Goal: Browse casually

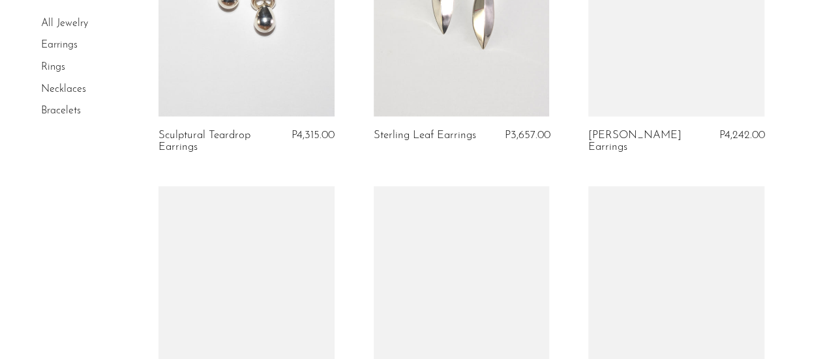
scroll to position [1828, 0]
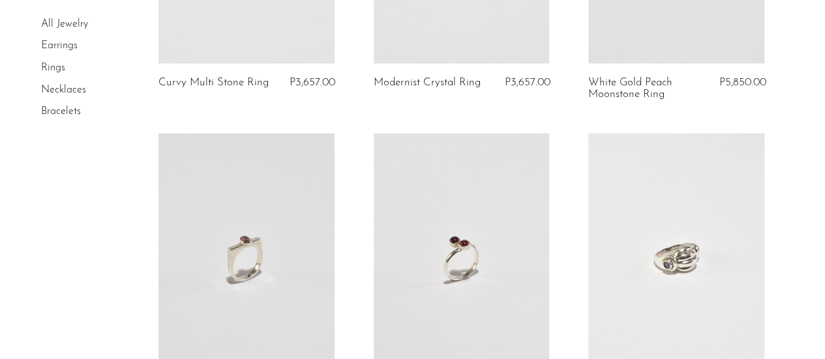
scroll to position [1305, 0]
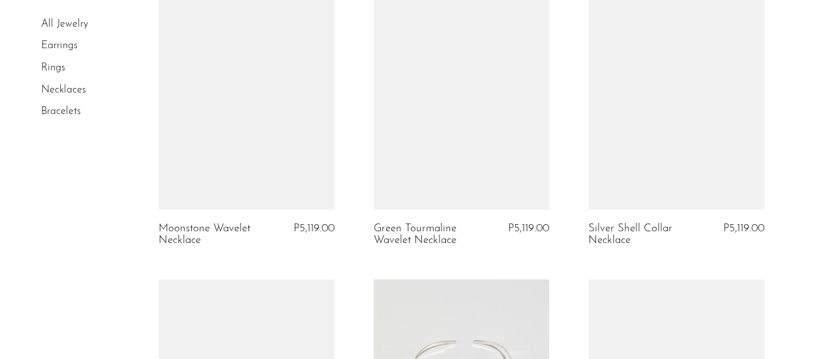
scroll to position [1957, 0]
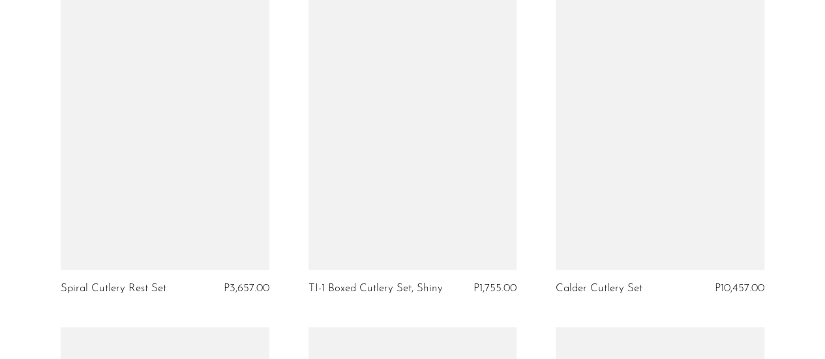
scroll to position [3050, 0]
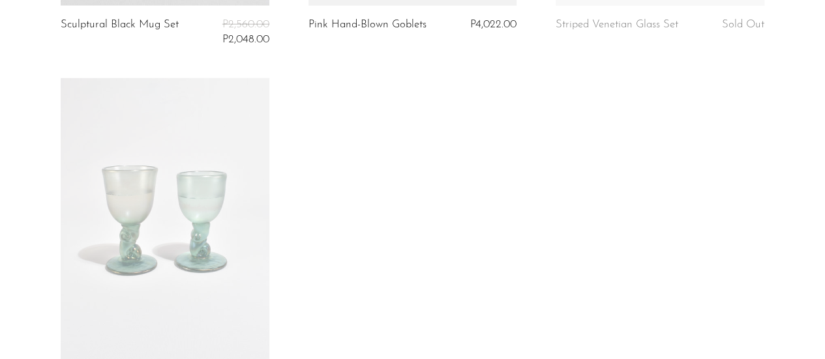
scroll to position [1566, 0]
